Goal: Task Accomplishment & Management: Use online tool/utility

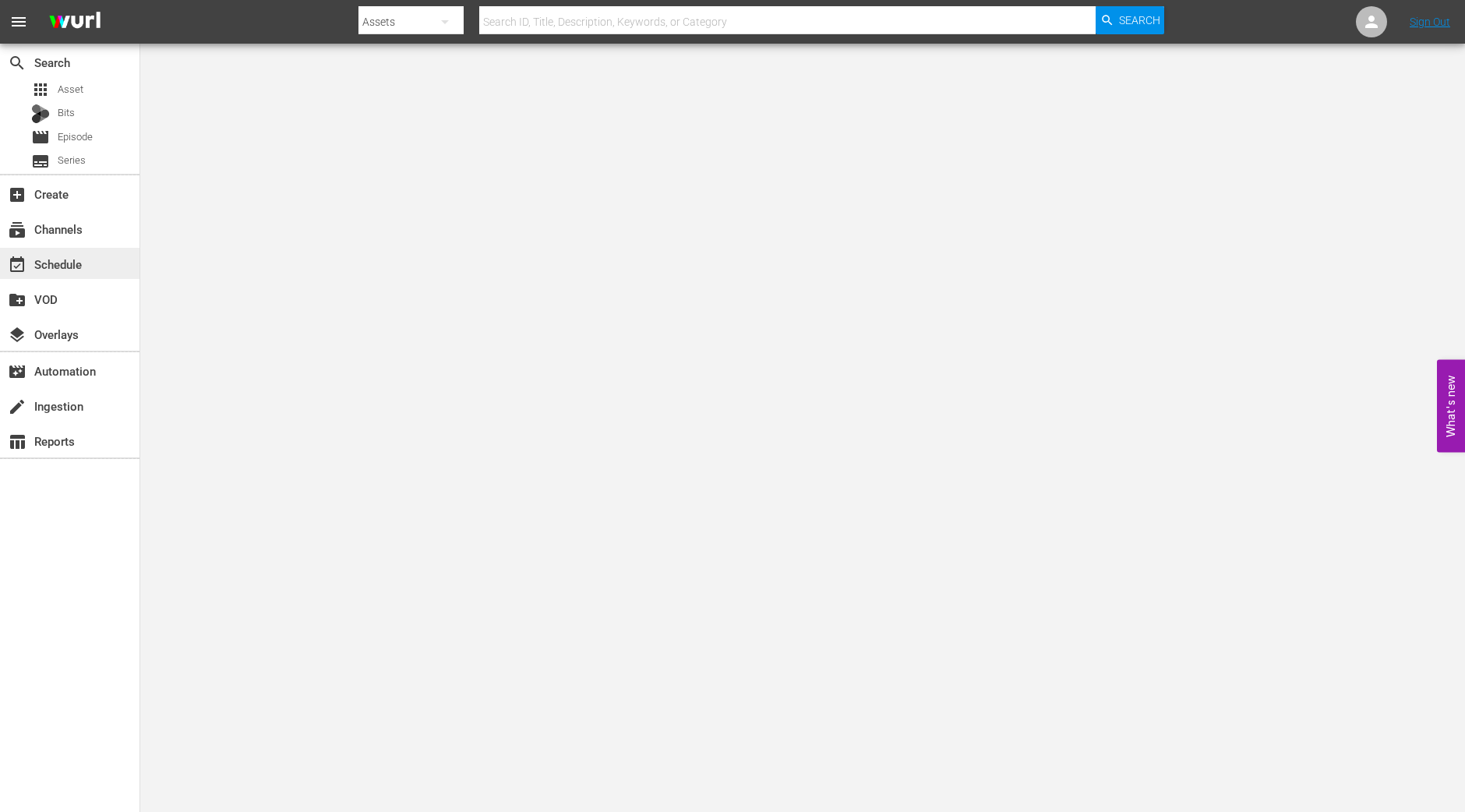
click at [70, 253] on div "event_available Schedule" at bounding box center [70, 263] width 139 height 31
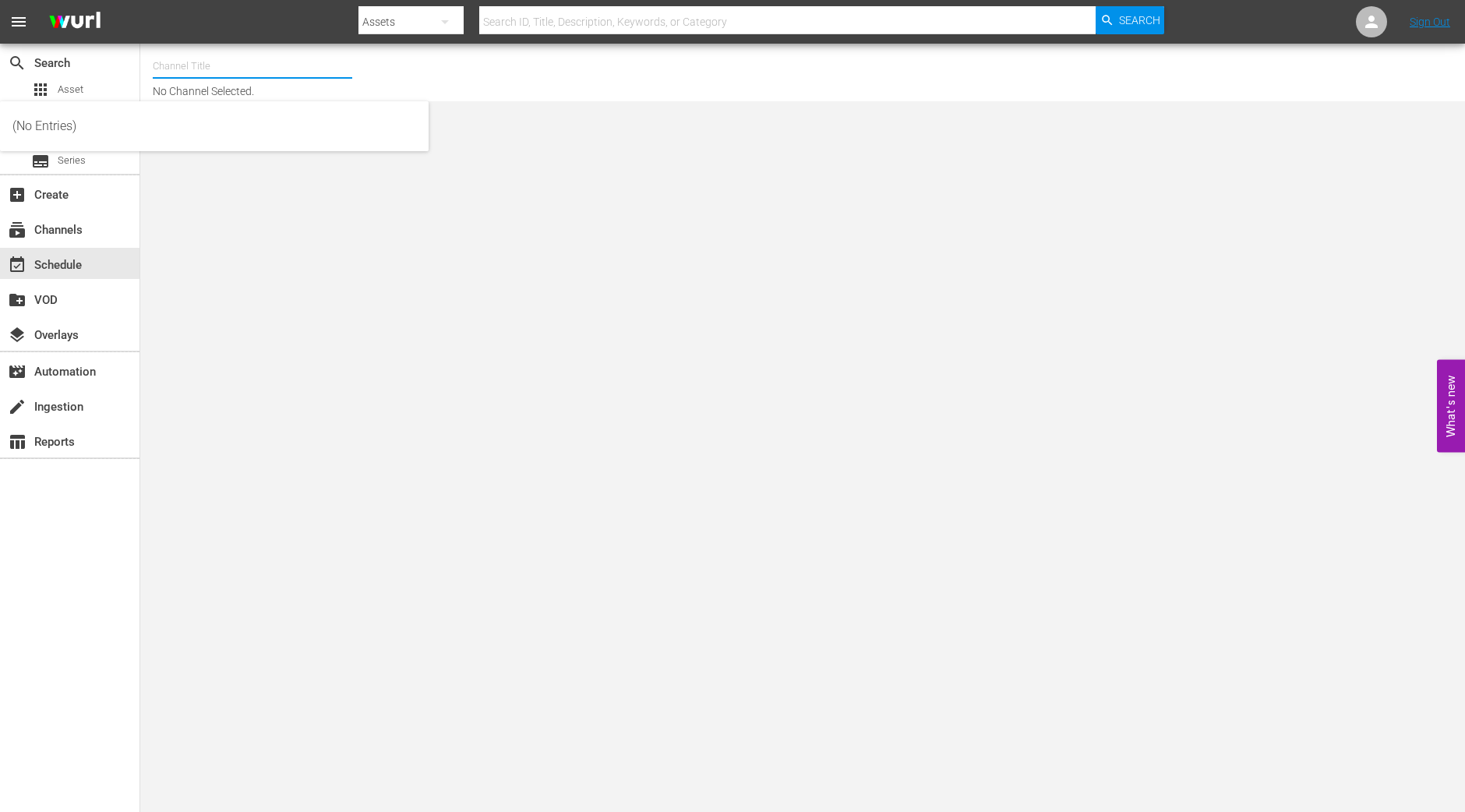
click at [240, 59] on input "text" at bounding box center [253, 66] width 200 height 38
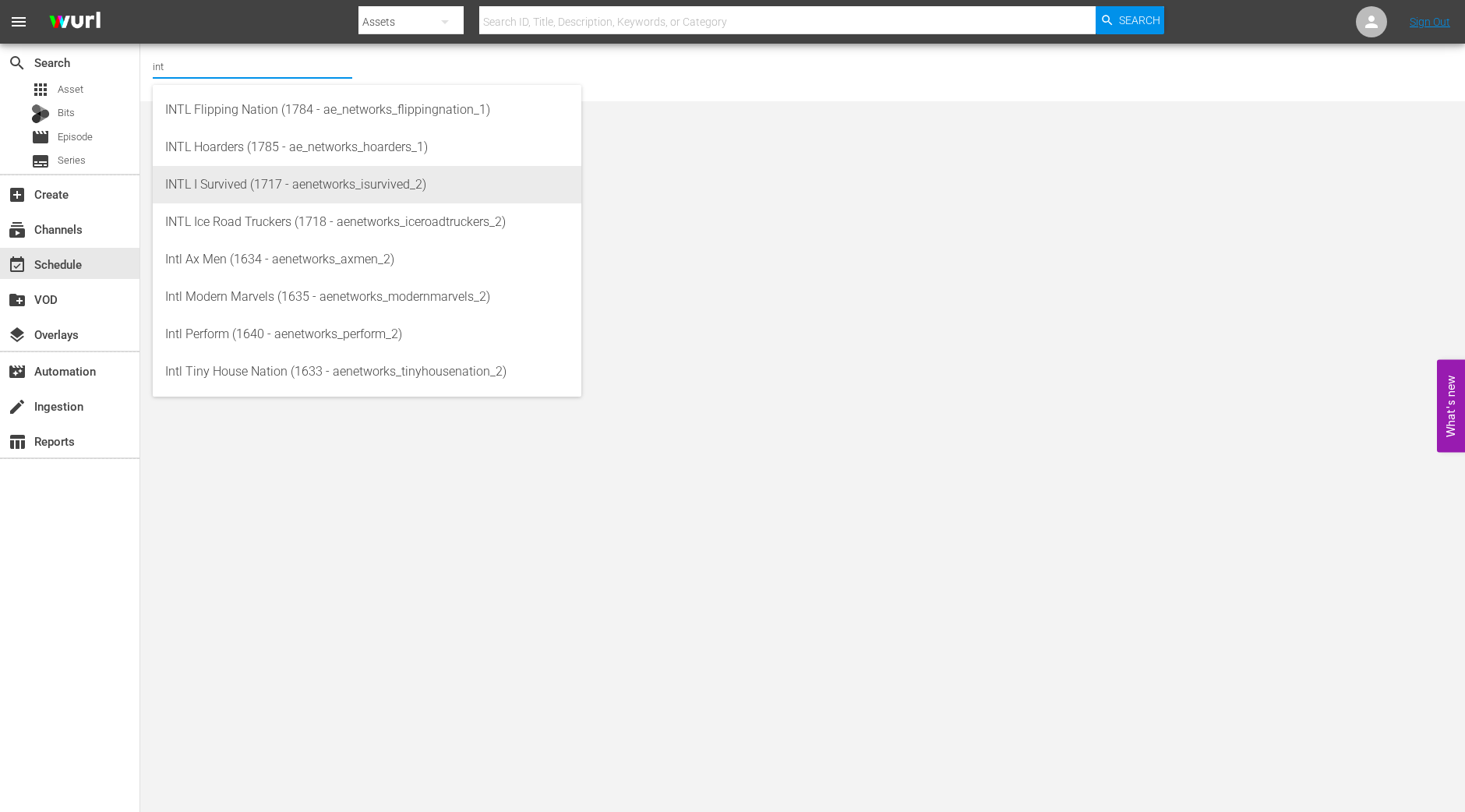
click at [230, 194] on div "INTL I Survived (1717 - aenetworks_isurvived_2)" at bounding box center [367, 185] width 404 height 38
type input "INTL I Survived (1717 - aenetworks_isurvived_2)"
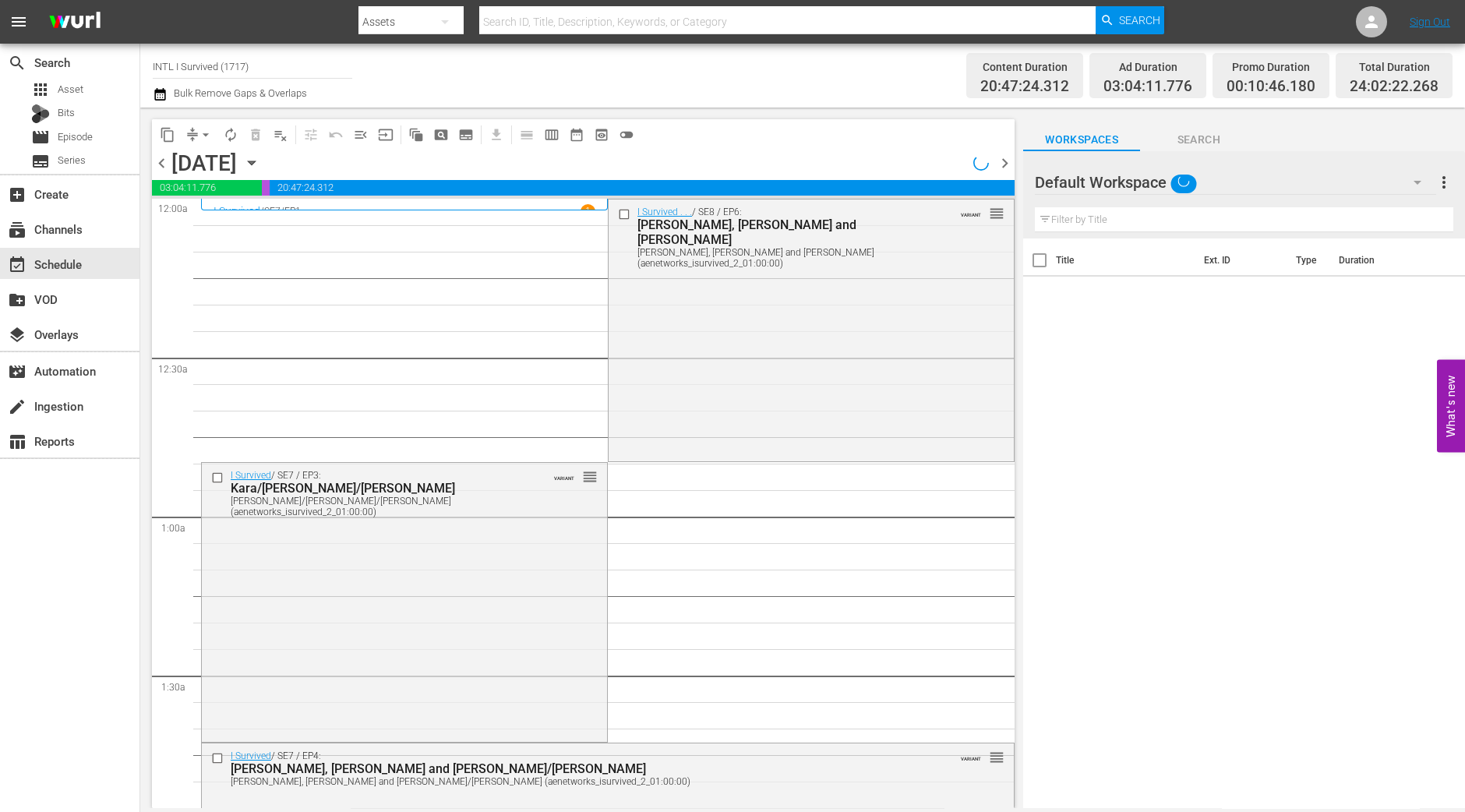
click at [261, 165] on icon "button" at bounding box center [251, 162] width 17 height 17
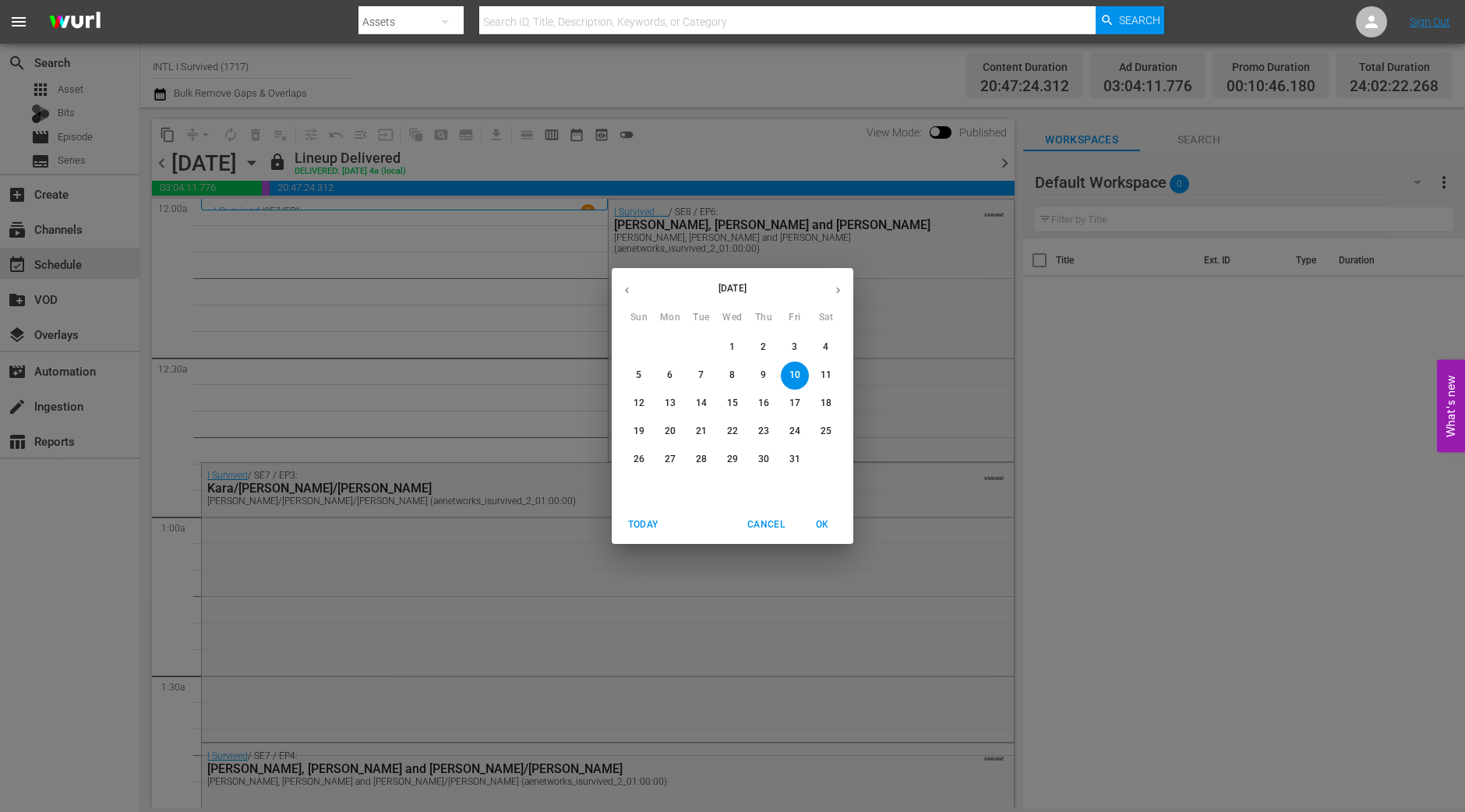
click at [677, 407] on span "13" at bounding box center [670, 403] width 28 height 14
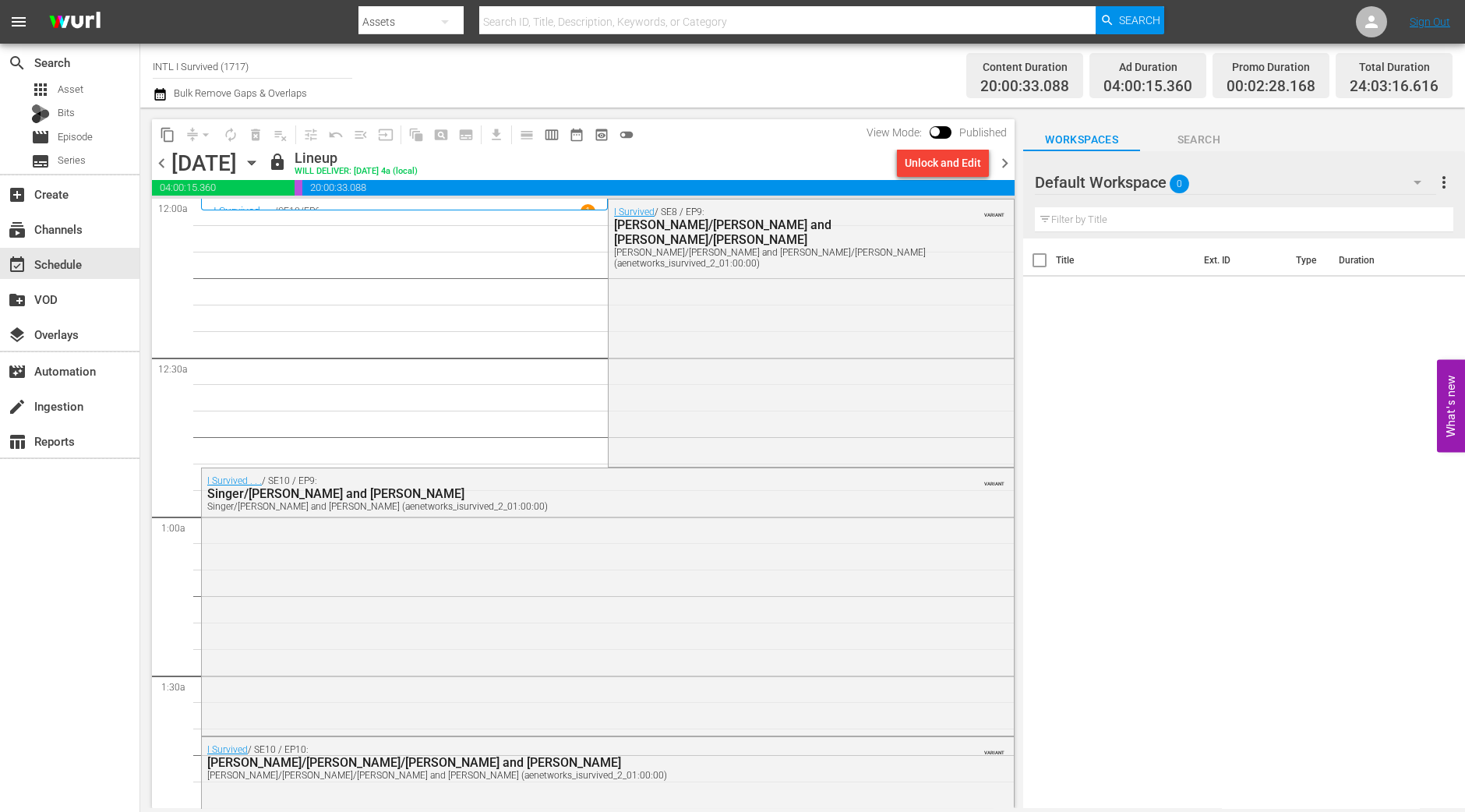
click at [264, 153] on div "[DATE] [DATE]" at bounding box center [218, 163] width 93 height 26
click at [261, 157] on icon "button" at bounding box center [251, 162] width 17 height 17
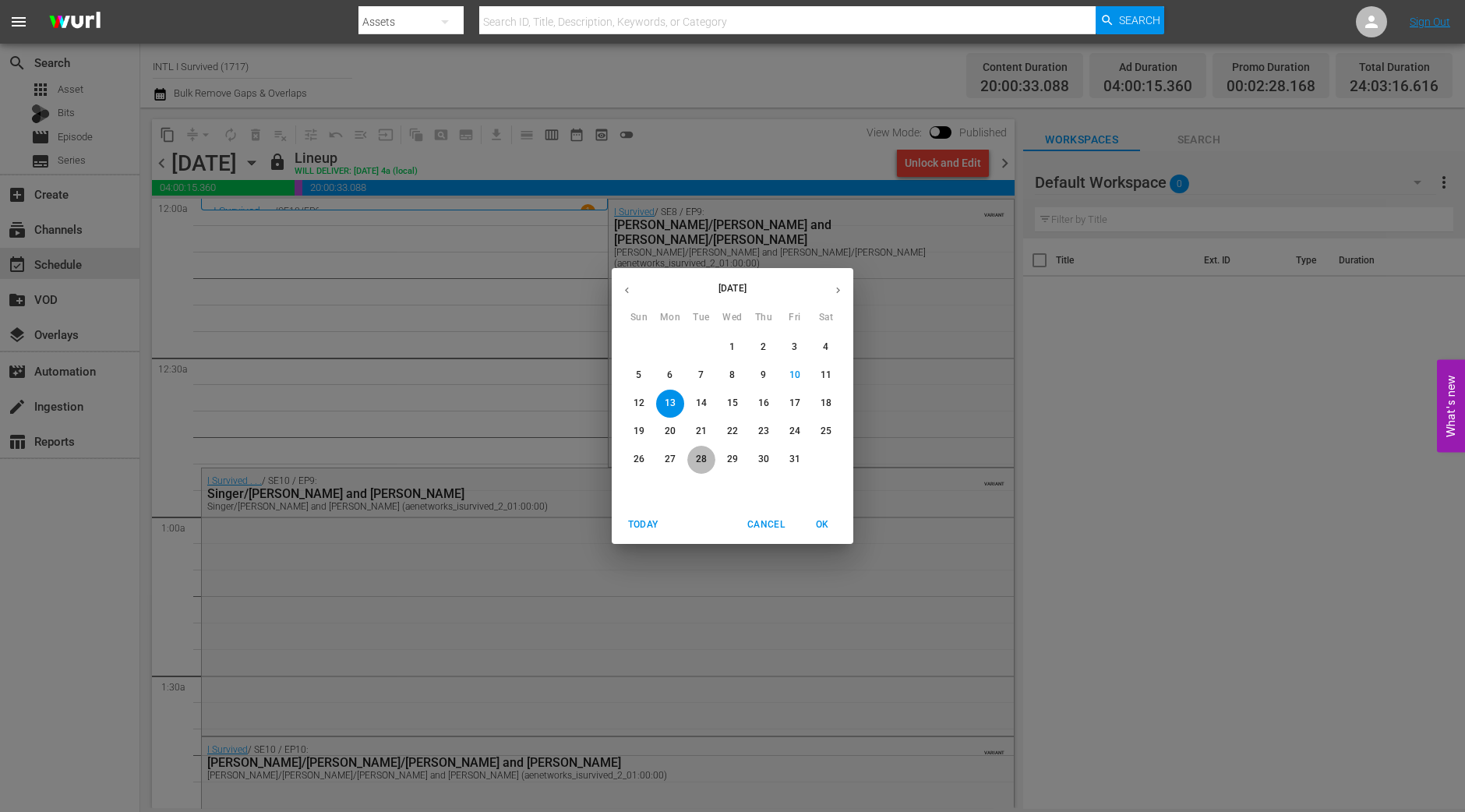
click at [690, 466] on span "28" at bounding box center [701, 459] width 28 height 14
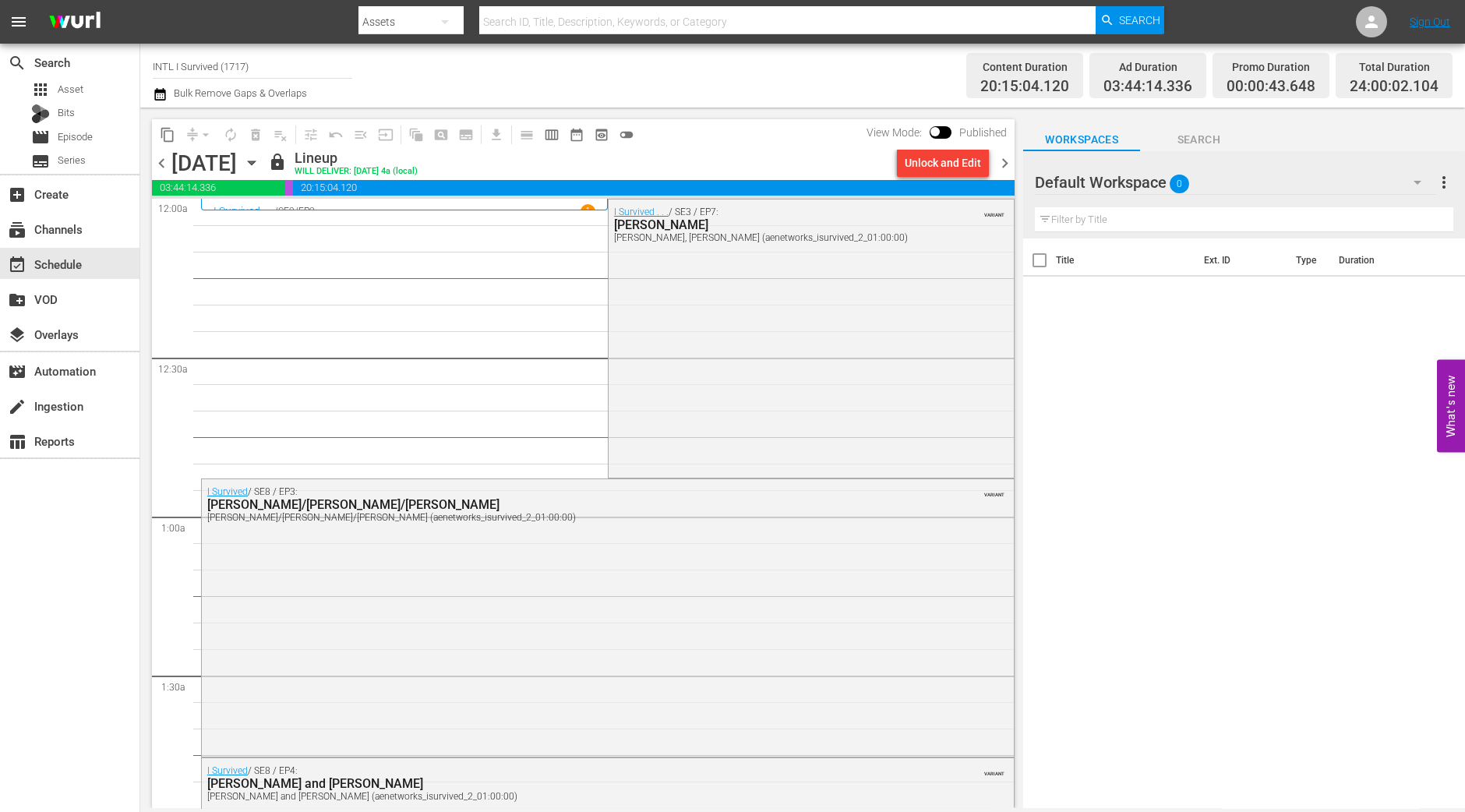
click at [1012, 157] on span "chevron_right" at bounding box center [1005, 163] width 19 height 19
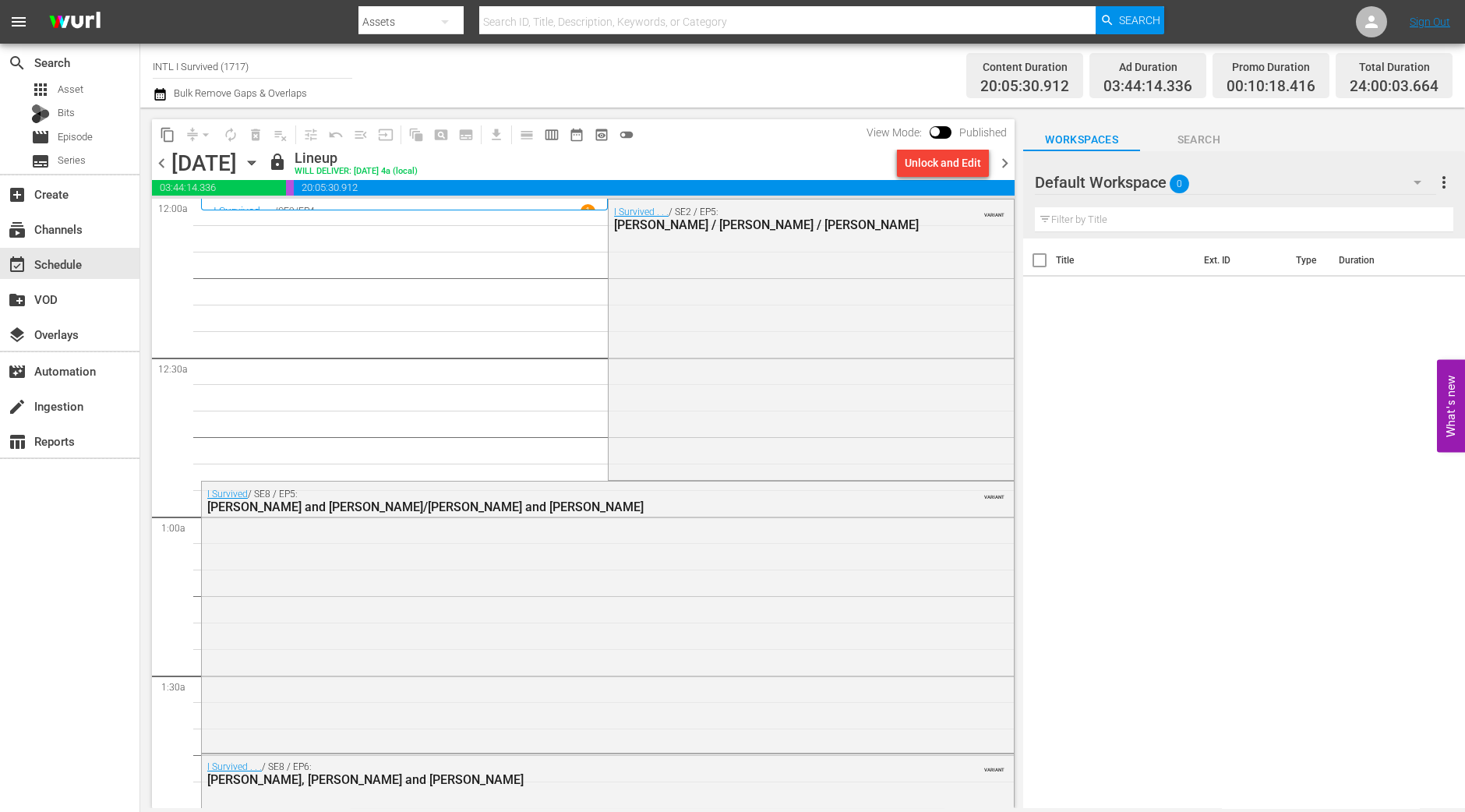
click at [1002, 165] on span "chevron_right" at bounding box center [1005, 163] width 19 height 19
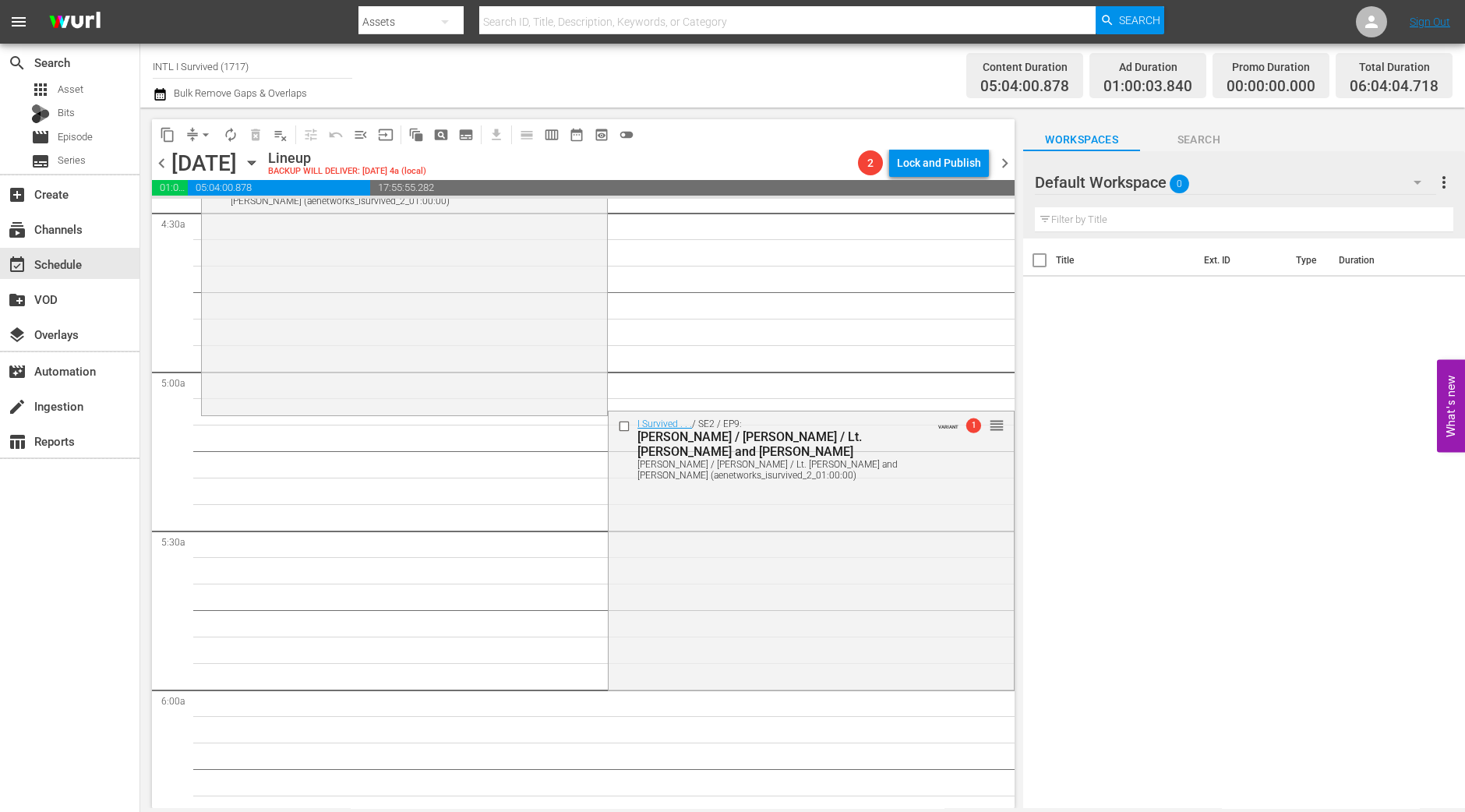
scroll to position [1557, 0]
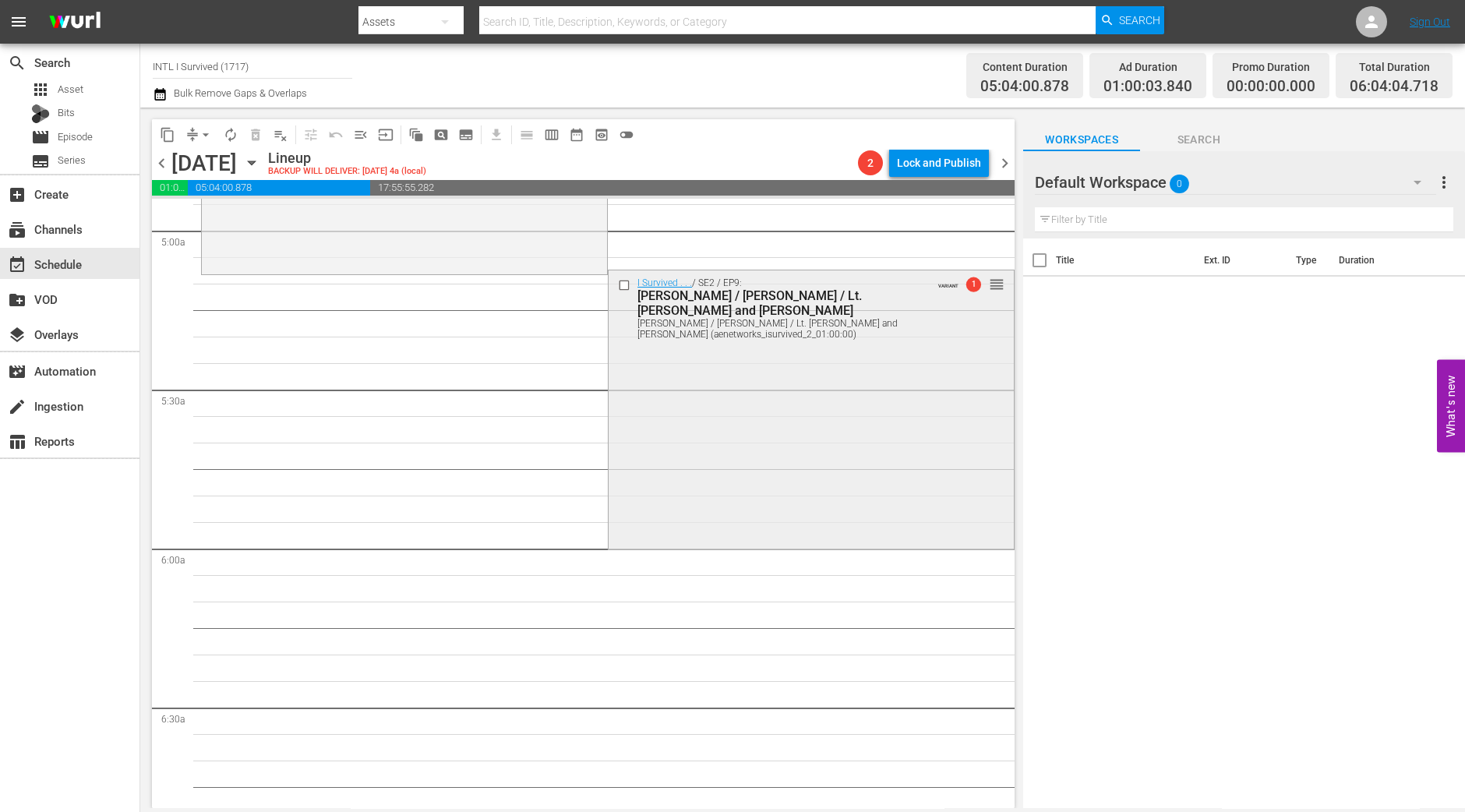
click at [657, 496] on div "I Survived . . . / SE2 / EP9: [PERSON_NAME] / [PERSON_NAME] / Lt. [PERSON_NAME]…" at bounding box center [811, 408] width 405 height 275
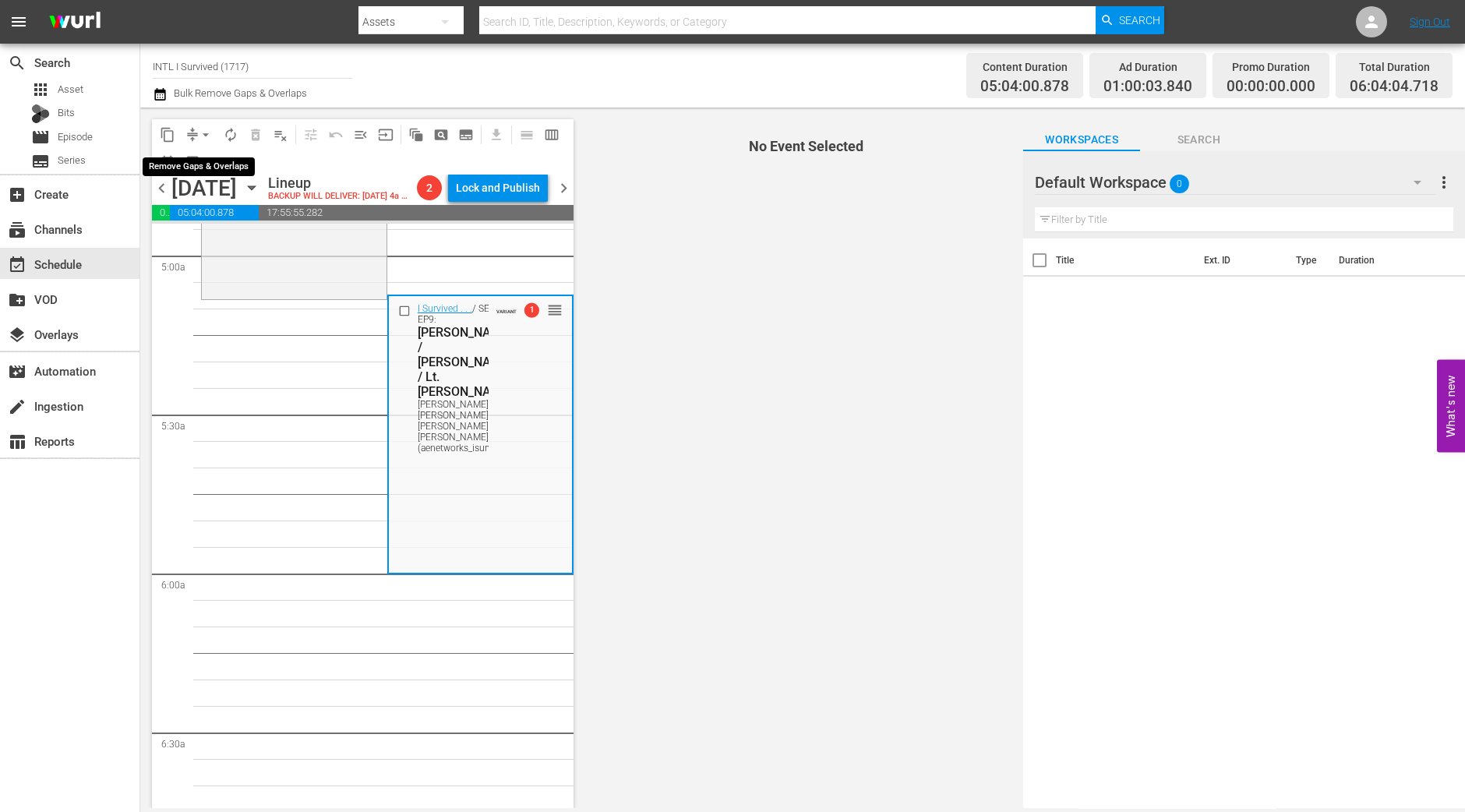
click at [201, 139] on span "arrow_drop_down" at bounding box center [206, 134] width 15 height 15
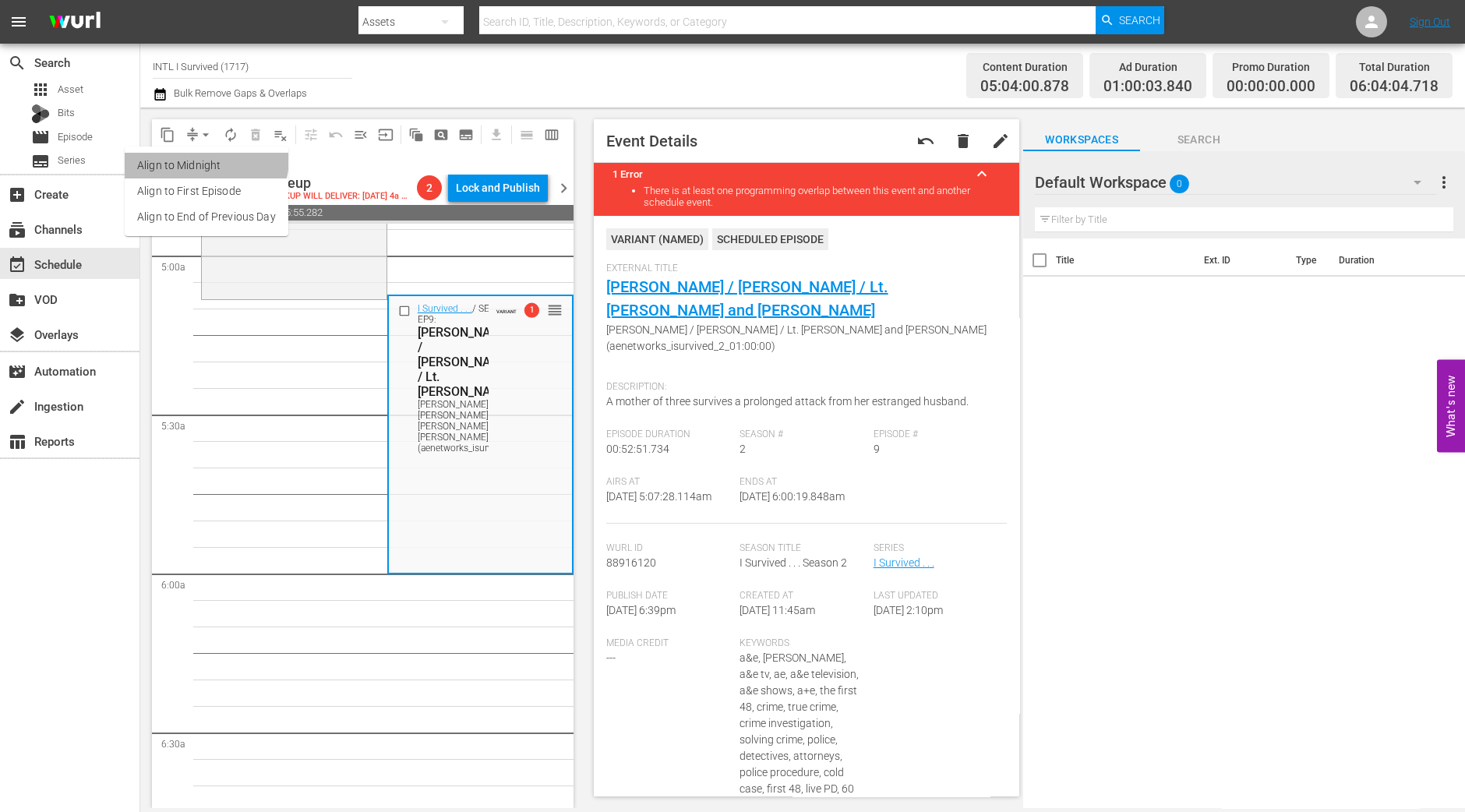
click at [202, 158] on li "Align to Midnight" at bounding box center [206, 165] width 164 height 26
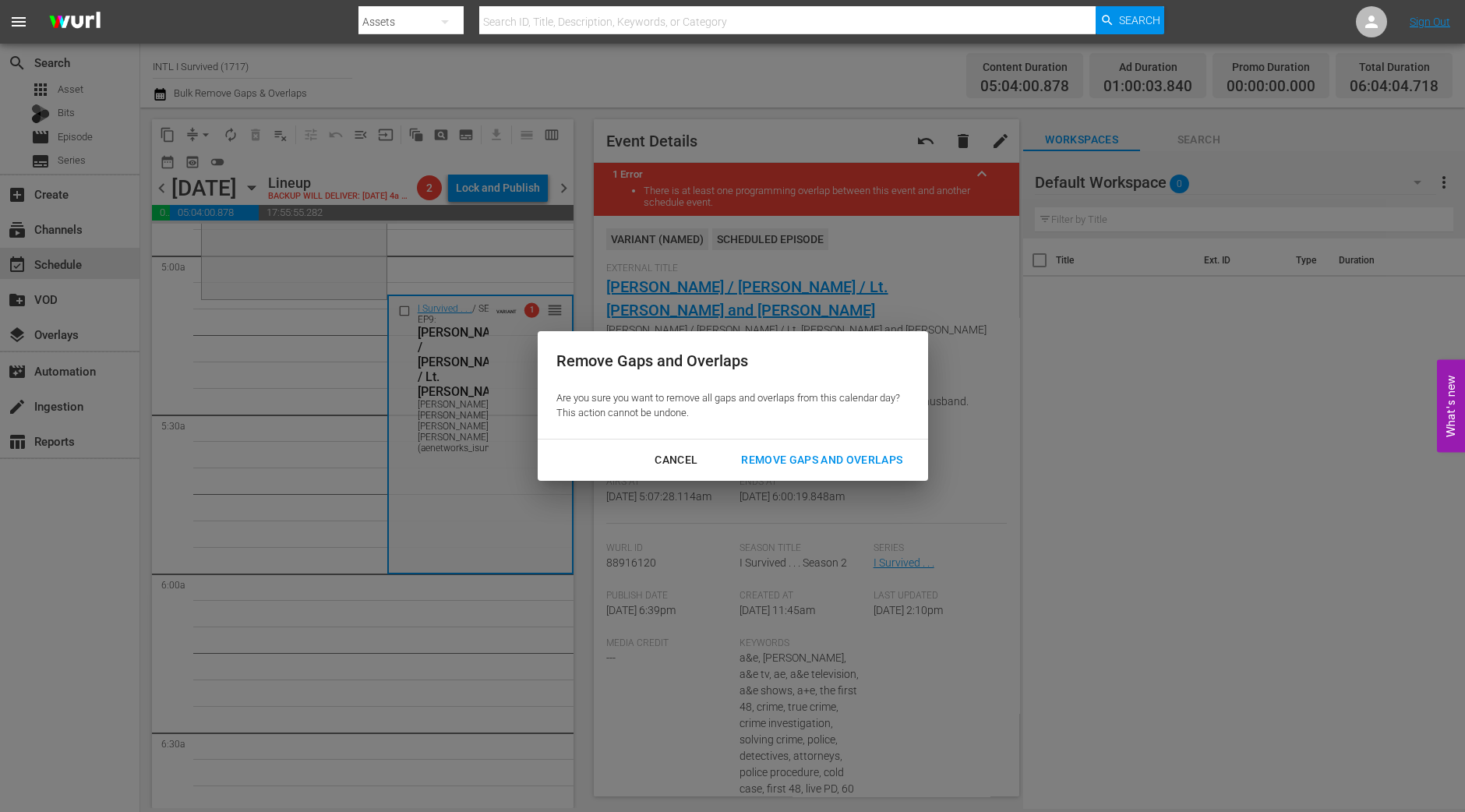
click at [778, 461] on div "Remove Gaps and Overlaps" at bounding box center [821, 460] width 186 height 19
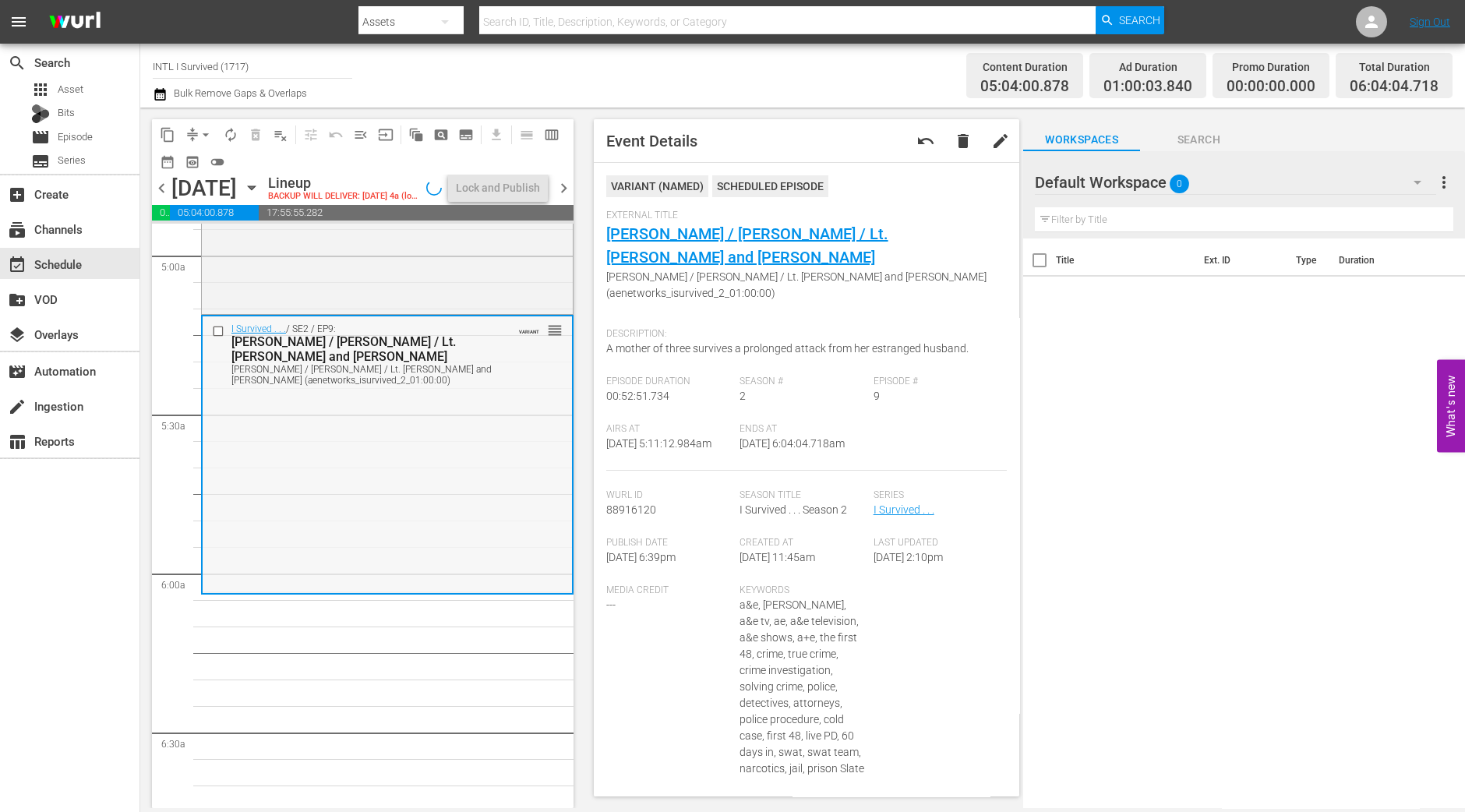
scroll to position [1265, 0]
